Goal: Find specific page/section: Find specific page/section

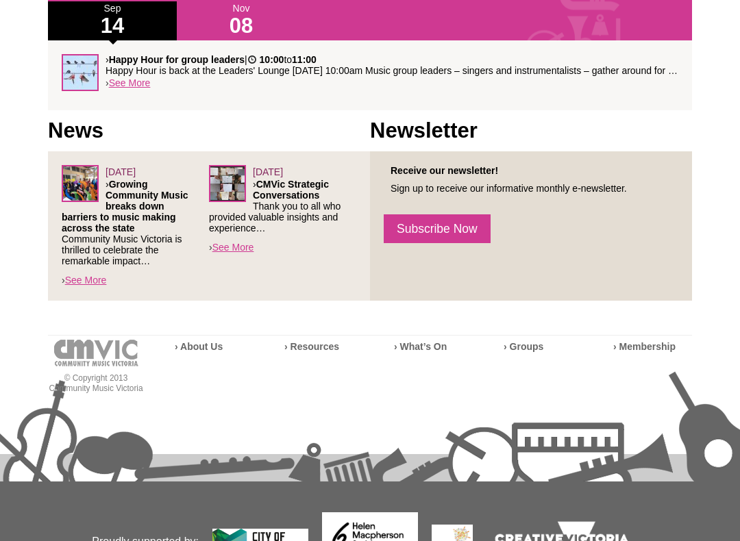
scroll to position [430, 0]
click at [92, 284] on link "See More" at bounding box center [86, 280] width 42 height 11
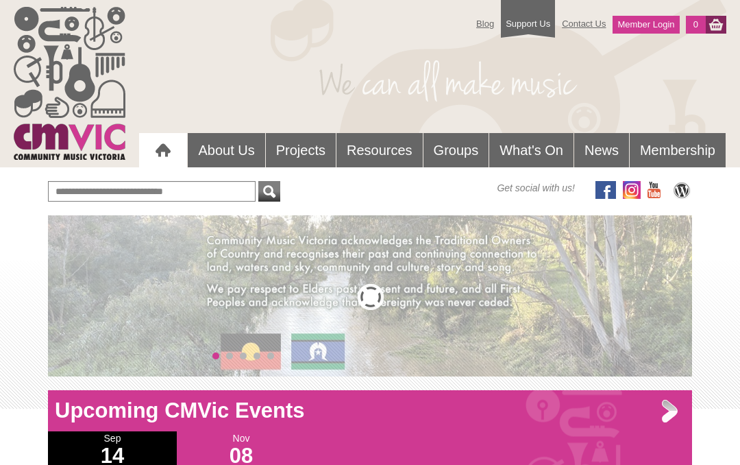
scroll to position [430, 0]
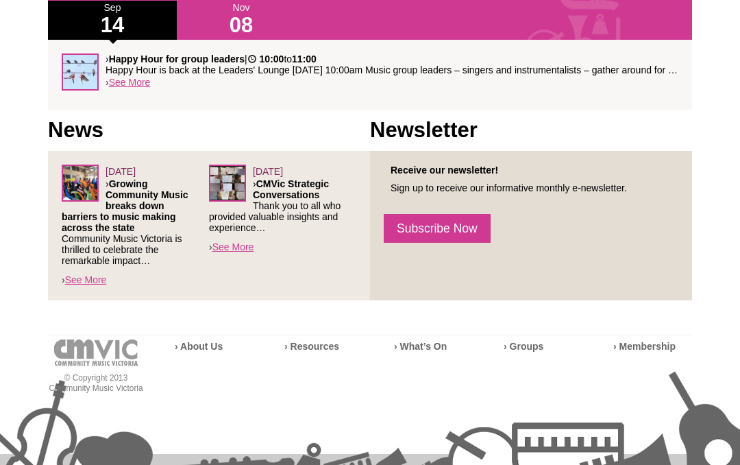
click at [526, 352] on strong "› Groups" at bounding box center [524, 346] width 40 height 11
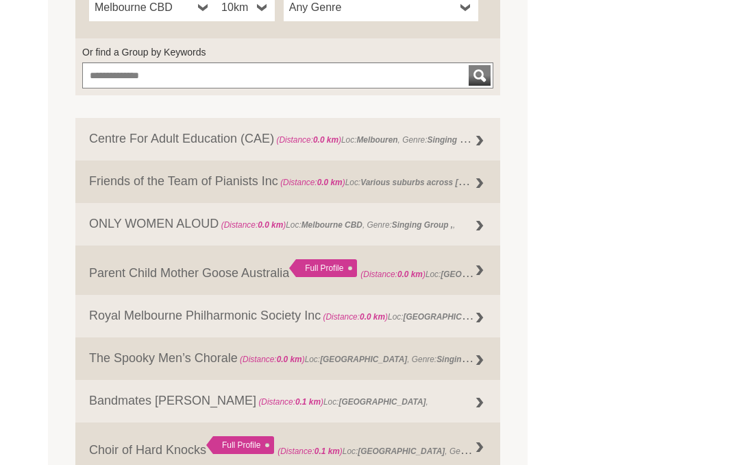
scroll to position [543, 0]
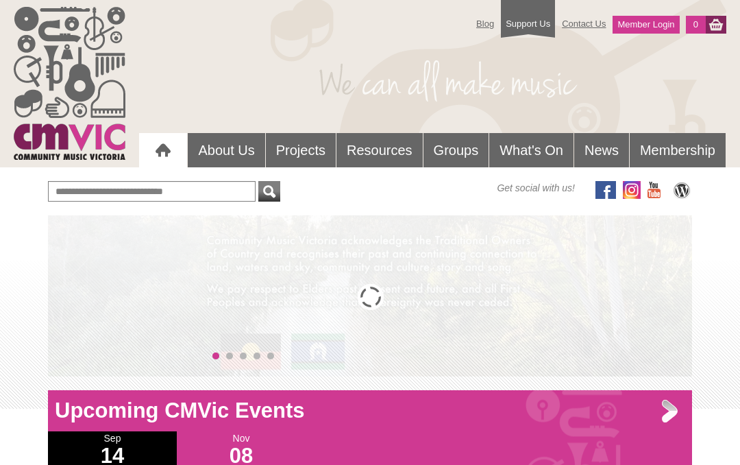
scroll to position [430, 0]
